Goal: Navigation & Orientation: Find specific page/section

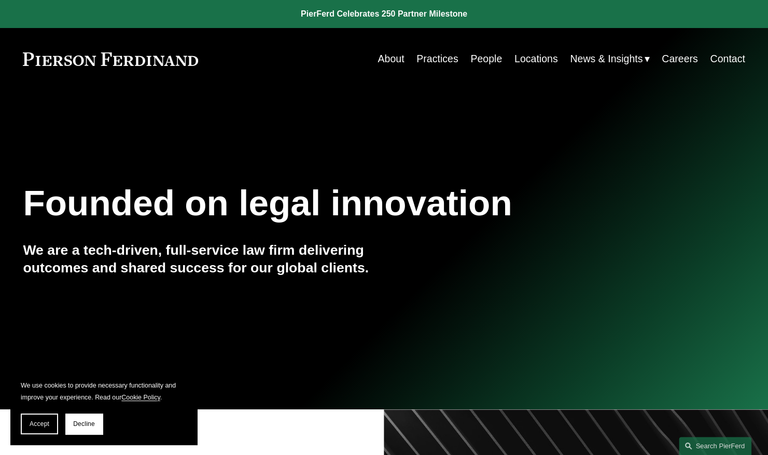
click at [521, 58] on link "Locations" at bounding box center [536, 59] width 44 height 20
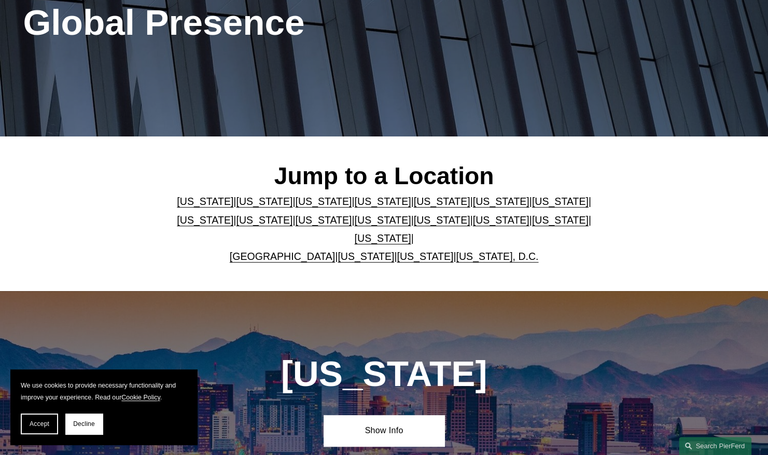
scroll to position [160, 0]
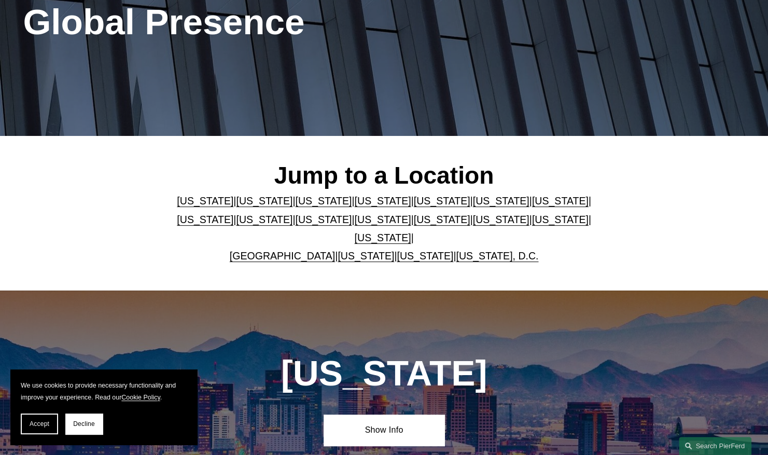
click at [201, 205] on link "[US_STATE]" at bounding box center [205, 200] width 57 height 11
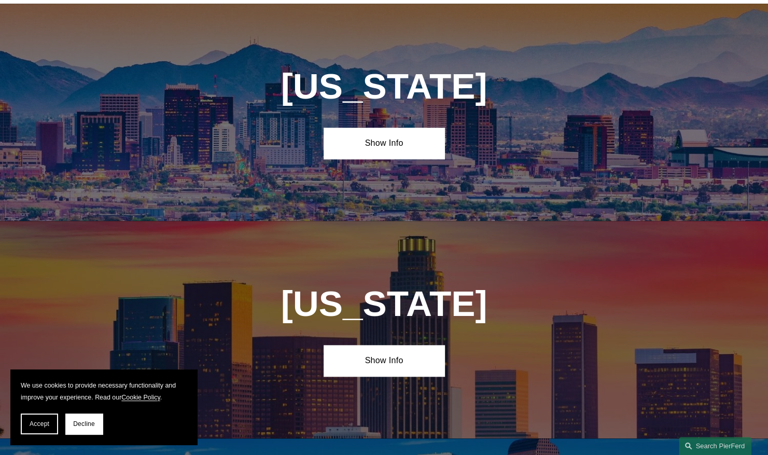
scroll to position [447, 0]
